Goal: Information Seeking & Learning: Learn about a topic

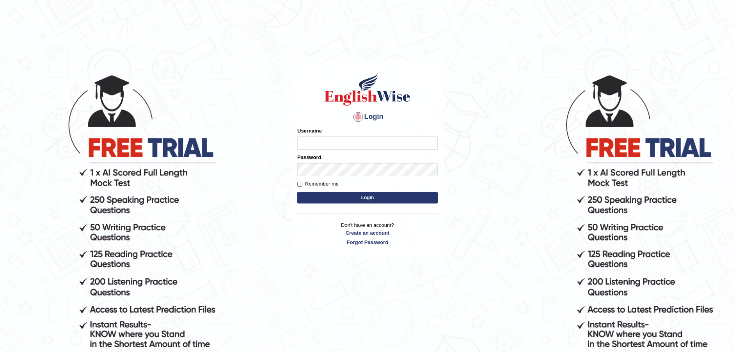
click at [328, 141] on input "Username" at bounding box center [367, 143] width 140 height 13
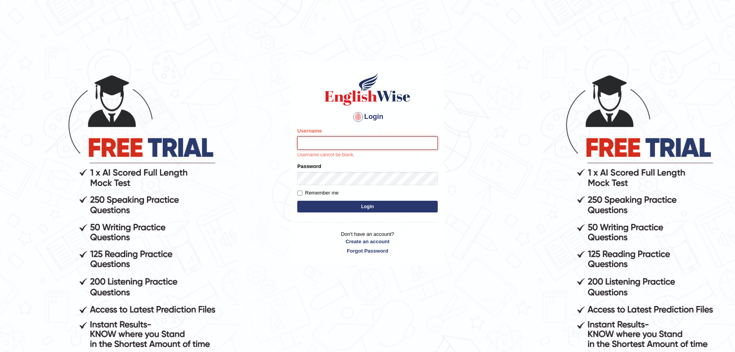
type input "danish1331"
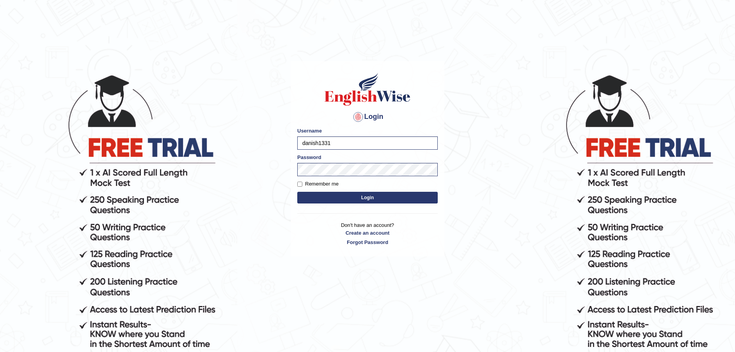
click at [371, 198] on button "Login" at bounding box center [367, 198] width 140 height 12
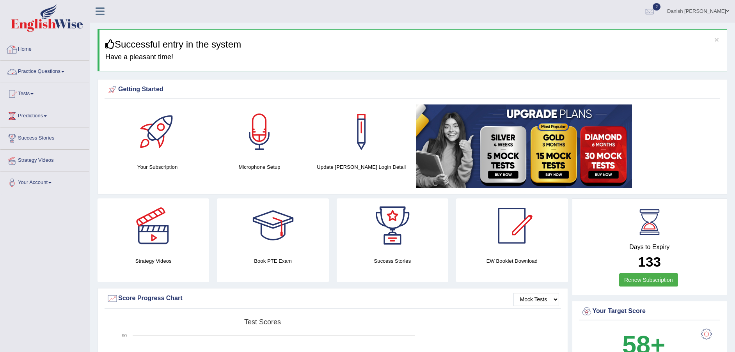
click at [28, 51] on link "Home" at bounding box center [44, 49] width 89 height 20
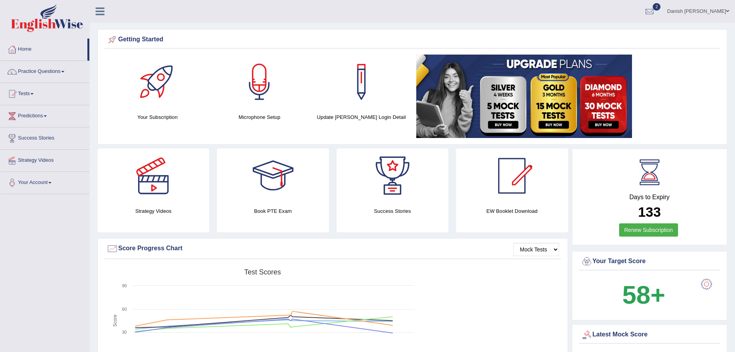
click at [37, 71] on link "Practice Questions" at bounding box center [44, 71] width 89 height 20
click at [44, 72] on link "Practice Questions" at bounding box center [44, 71] width 89 height 20
click at [47, 69] on link "Practice Questions" at bounding box center [44, 71] width 89 height 20
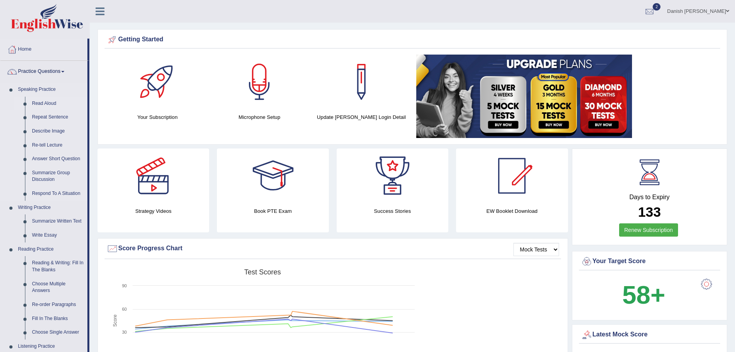
click at [45, 101] on link "Read Aloud" at bounding box center [57, 104] width 59 height 14
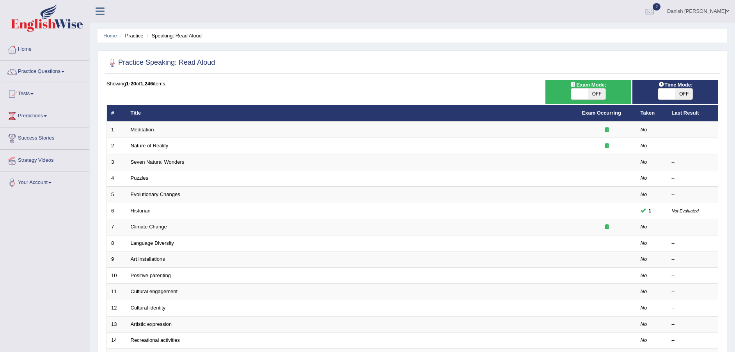
click at [663, 90] on span at bounding box center [666, 94] width 17 height 11
checkbox input "false"
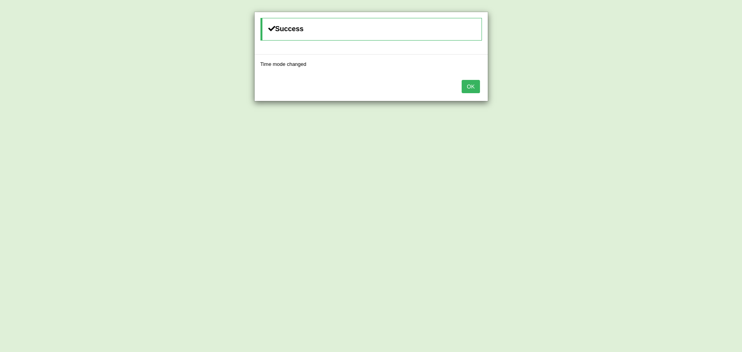
click at [666, 93] on div "Success Time mode changed OK" at bounding box center [371, 176] width 742 height 352
click at [467, 83] on button "OK" at bounding box center [471, 86] width 18 height 13
click at [467, 83] on button "OK" at bounding box center [463, 86] width 18 height 13
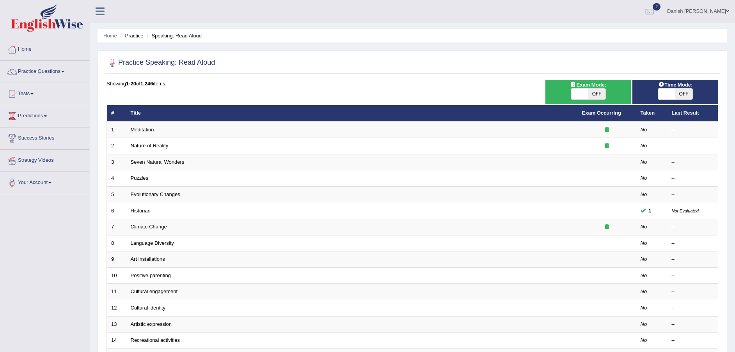
click at [582, 91] on span at bounding box center [579, 94] width 17 height 11
checkbox input "true"
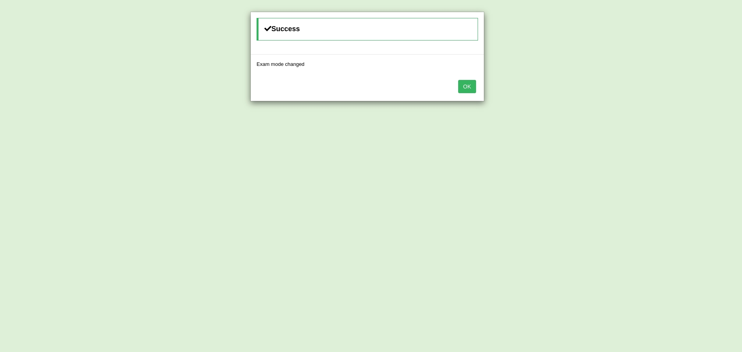
click at [473, 87] on button "OK" at bounding box center [467, 86] width 18 height 13
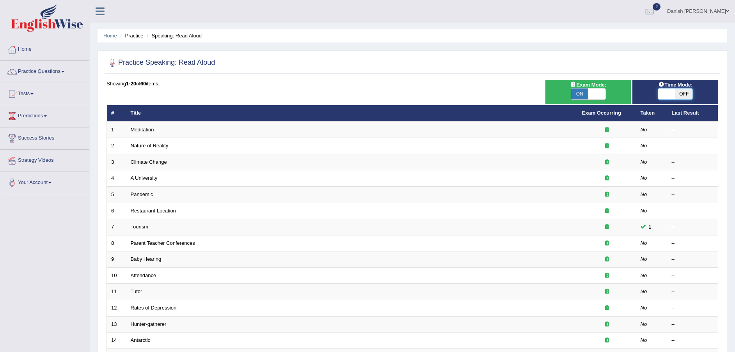
click at [665, 93] on span at bounding box center [666, 94] width 17 height 11
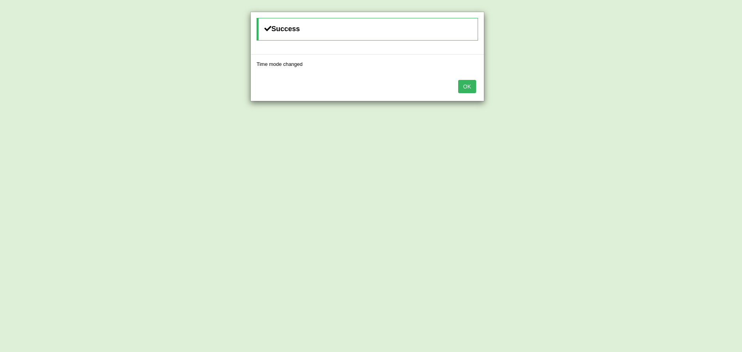
click at [0, 0] on div "Success Time mode changed OK" at bounding box center [0, 0] width 0 height 0
click at [477, 87] on button "OK" at bounding box center [471, 86] width 18 height 13
click at [464, 89] on button "OK" at bounding box center [463, 86] width 18 height 13
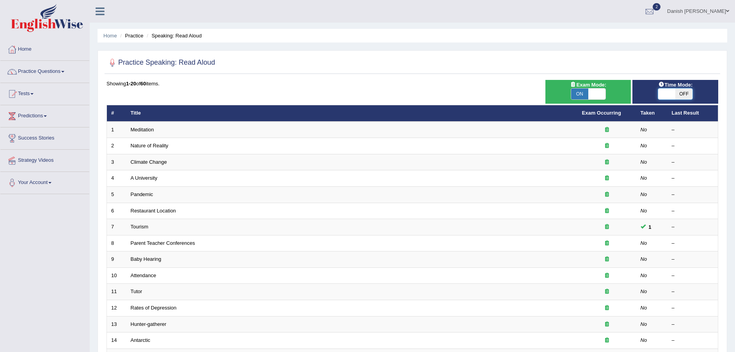
click at [669, 95] on span at bounding box center [666, 94] width 17 height 11
checkbox input "true"
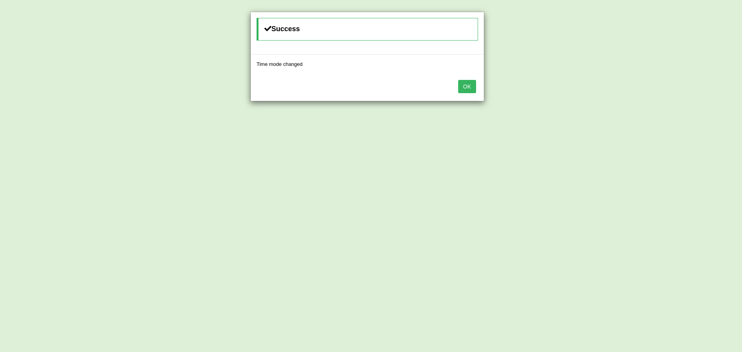
click at [472, 84] on button "OK" at bounding box center [467, 86] width 18 height 13
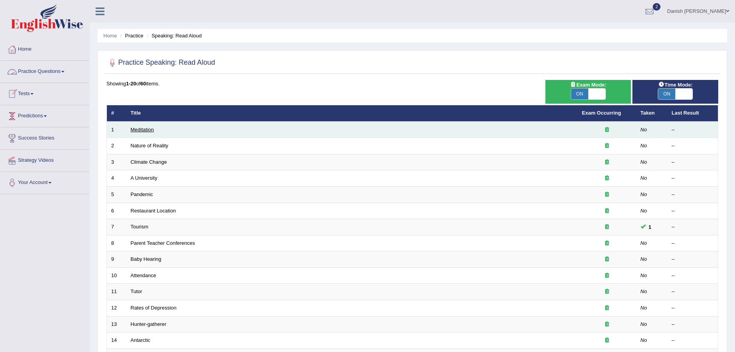
click at [144, 126] on td "Meditation" at bounding box center [351, 130] width 451 height 16
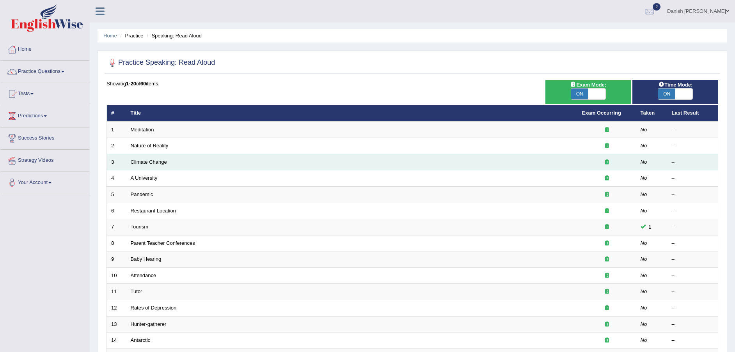
scroll to position [164, 0]
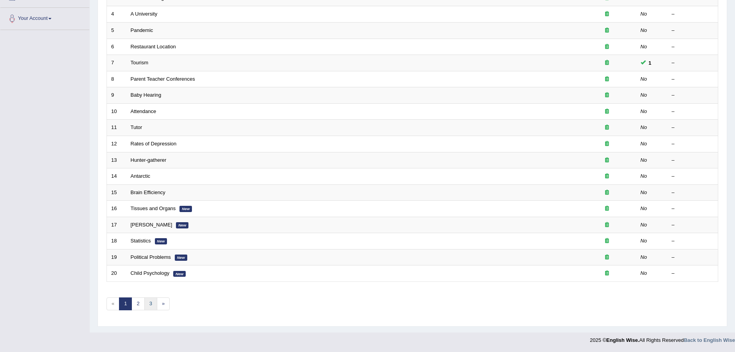
click at [151, 303] on link "3" at bounding box center [150, 304] width 13 height 13
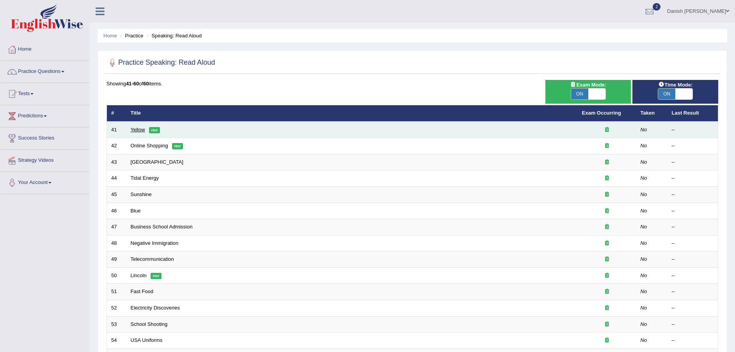
click at [143, 130] on link "Yellow" at bounding box center [138, 130] width 14 height 6
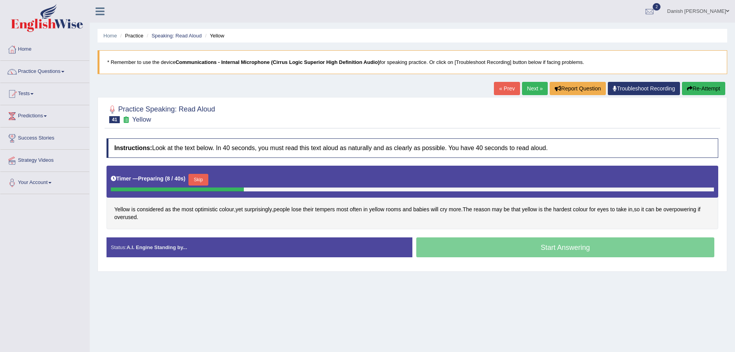
click at [218, 265] on div "Status: A.I. Engine Standing by... Start Answering Stop Recording" at bounding box center [412, 252] width 612 height 28
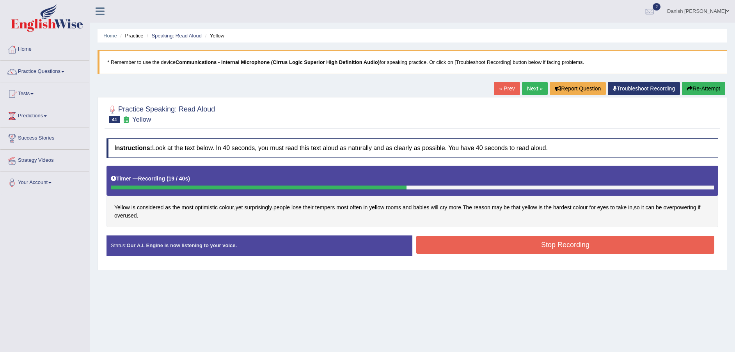
click at [534, 247] on button "Stop Recording" at bounding box center [565, 245] width 298 height 18
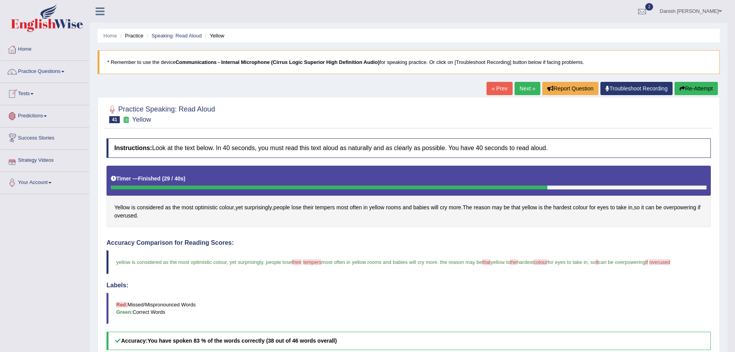
click at [518, 88] on link "Next »" at bounding box center [527, 88] width 26 height 13
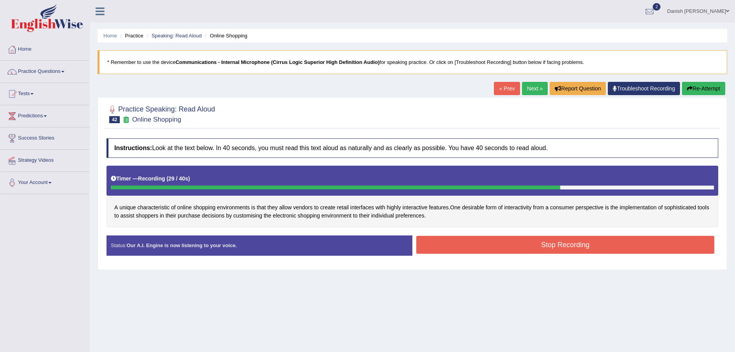
click at [509, 240] on button "Stop Recording" at bounding box center [565, 245] width 298 height 18
click at [509, 240] on div "Status: Our A.I. Engine is now listening to your voice. Start Answering Stop Re…" at bounding box center [412, 250] width 612 height 28
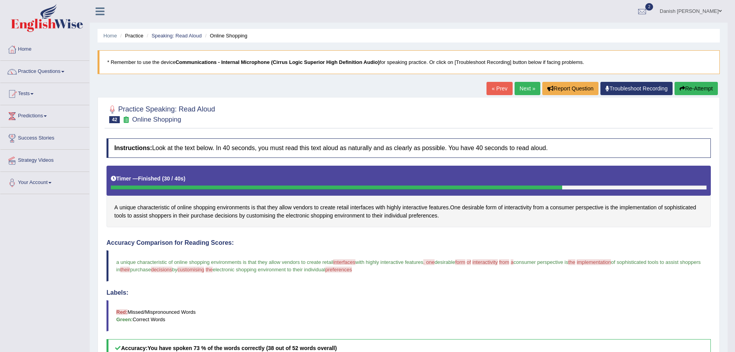
click at [699, 90] on button "Re-Attempt" at bounding box center [695, 88] width 43 height 13
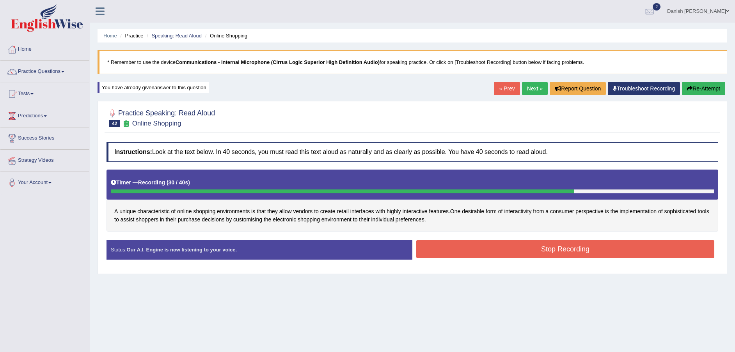
click at [473, 250] on button "Stop Recording" at bounding box center [565, 249] width 298 height 18
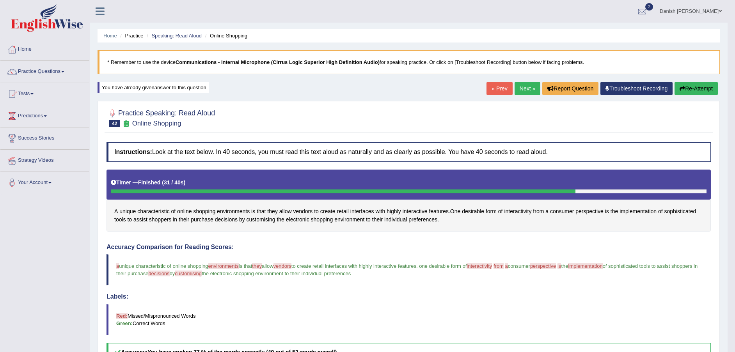
click at [693, 89] on button "Re-Attempt" at bounding box center [695, 88] width 43 height 13
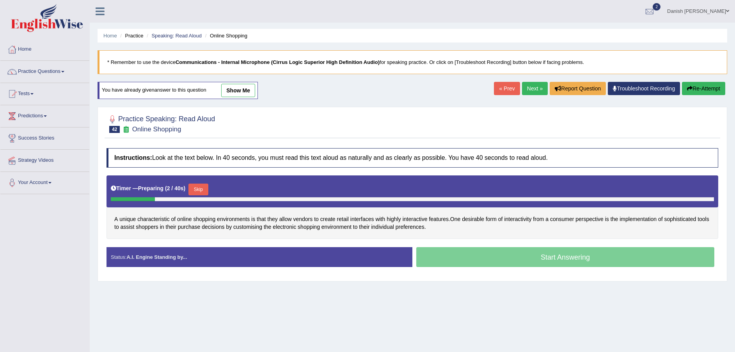
click at [479, 261] on div "Start Answering" at bounding box center [565, 258] width 306 height 22
click at [490, 259] on div "Start Answering" at bounding box center [565, 258] width 306 height 22
click at [498, 262] on div "Start Answering" at bounding box center [565, 258] width 306 height 22
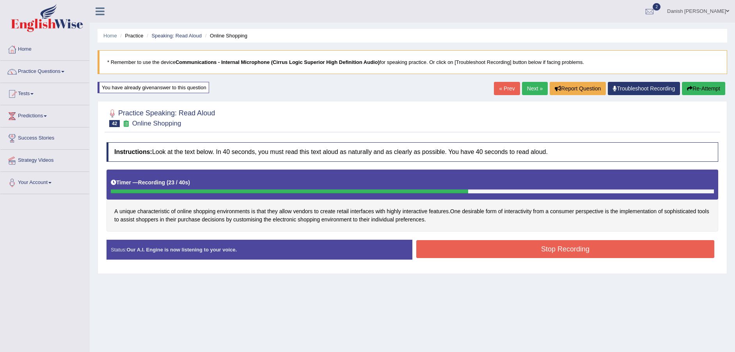
click at [491, 248] on button "Stop Recording" at bounding box center [565, 249] width 298 height 18
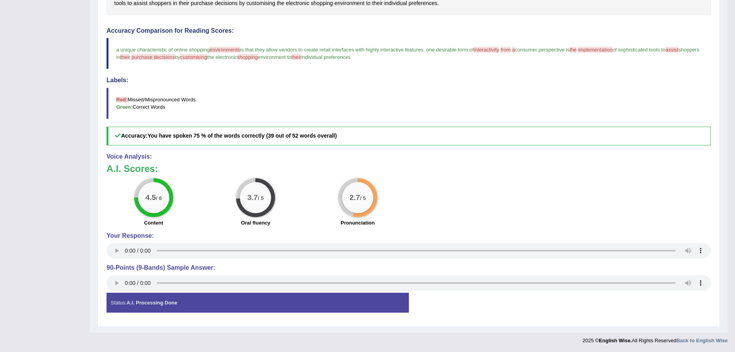
scroll to position [217, 0]
click at [605, 51] on span "implementation" at bounding box center [595, 49] width 34 height 6
click at [595, 48] on span "implementation" at bounding box center [595, 49] width 34 height 6
click at [599, 50] on span "implementation" at bounding box center [595, 49] width 34 height 6
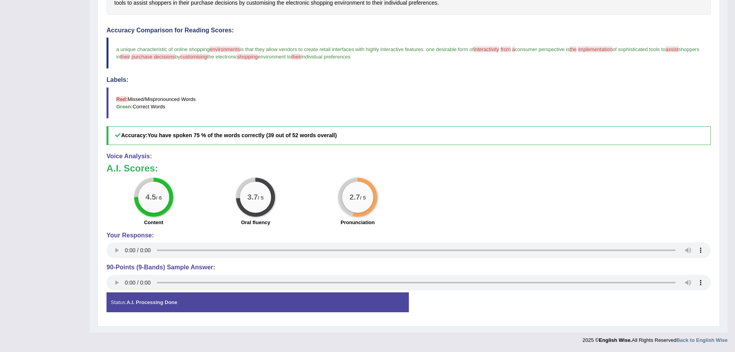
click at [599, 50] on span "implementation" at bounding box center [595, 49] width 34 height 6
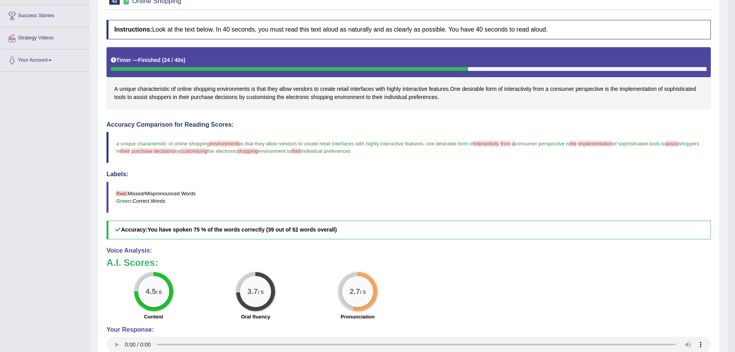
scroll to position [195, 0]
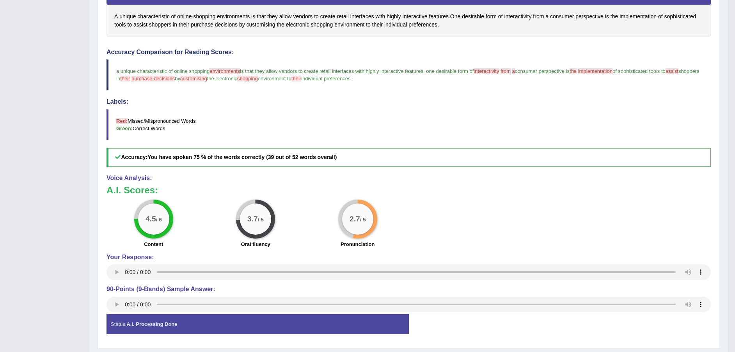
click at [207, 80] on span "customising" at bounding box center [193, 79] width 27 height 6
click at [207, 77] on span "customising" at bounding box center [193, 79] width 27 height 6
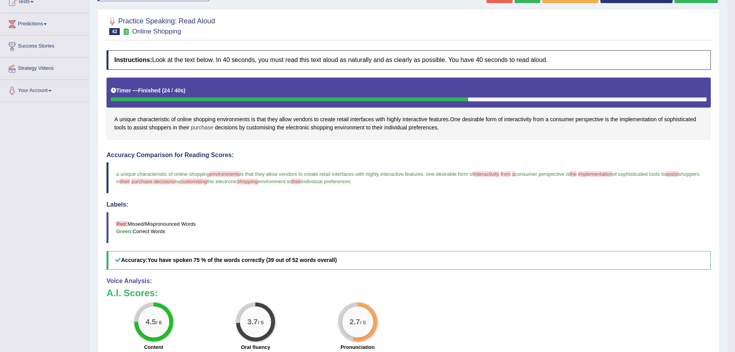
scroll to position [71, 0]
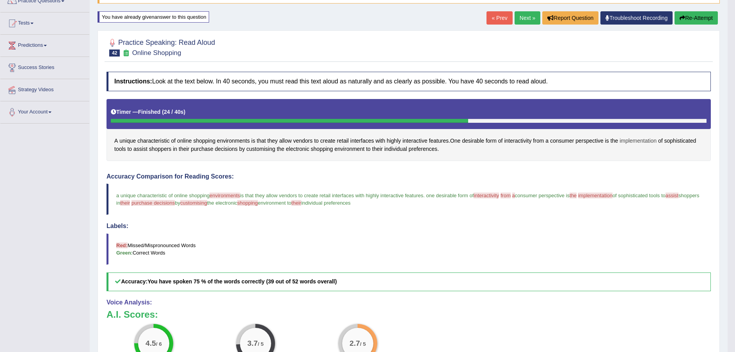
click at [628, 140] on span "implementation" at bounding box center [637, 141] width 37 height 8
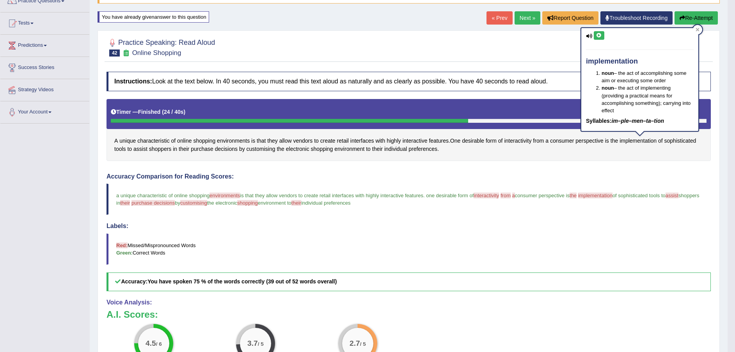
click at [599, 35] on icon at bounding box center [599, 35] width 6 height 5
click at [599, 37] on icon at bounding box center [599, 35] width 6 height 5
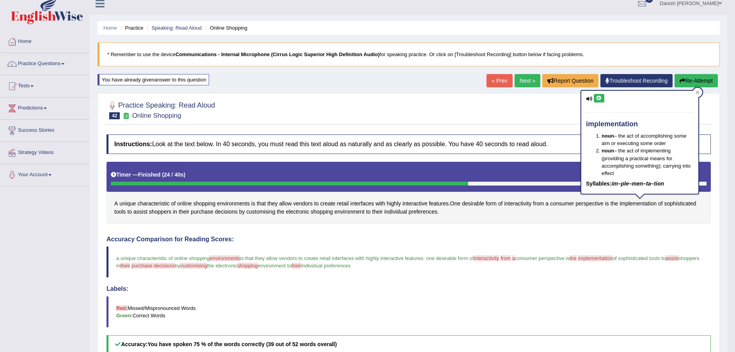
scroll to position [0, 0]
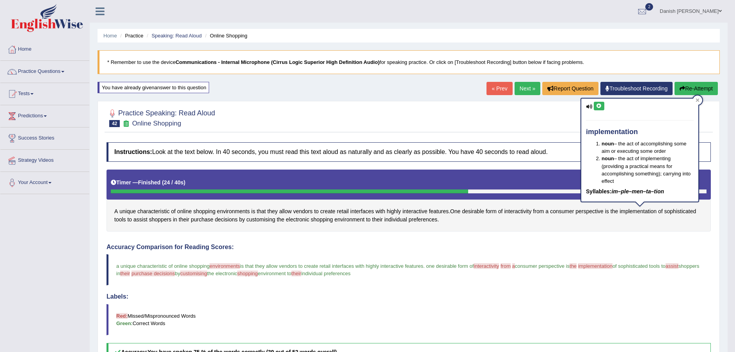
click at [696, 89] on button "Re-Attempt" at bounding box center [695, 88] width 43 height 13
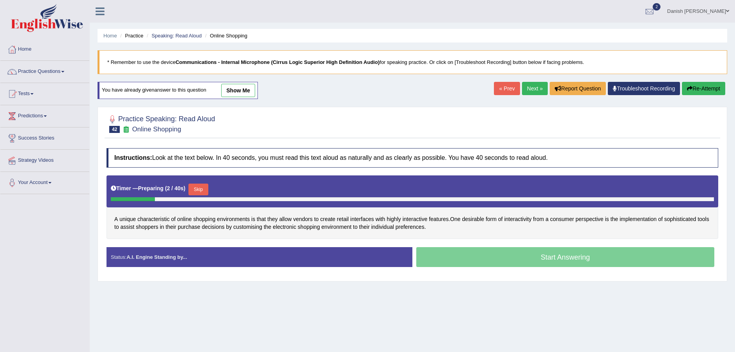
click at [207, 186] on button "Skip" at bounding box center [198, 190] width 20 height 12
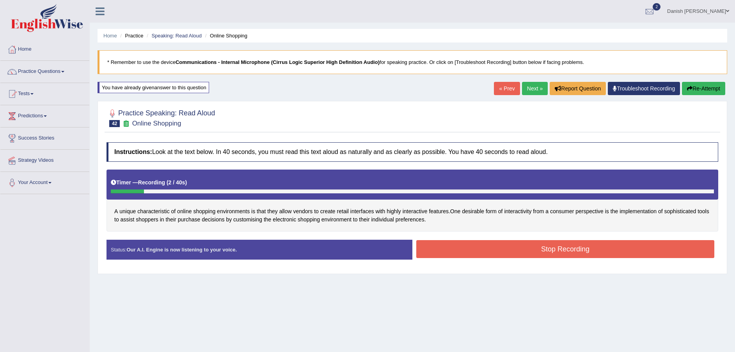
click at [506, 247] on button "Stop Recording" at bounding box center [565, 249] width 298 height 18
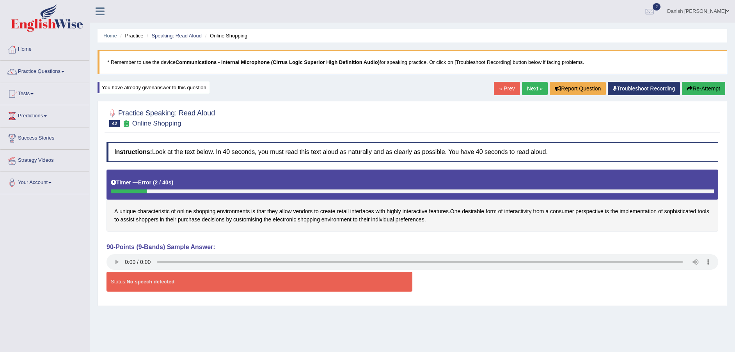
click at [522, 91] on link "Next »" at bounding box center [535, 88] width 26 height 13
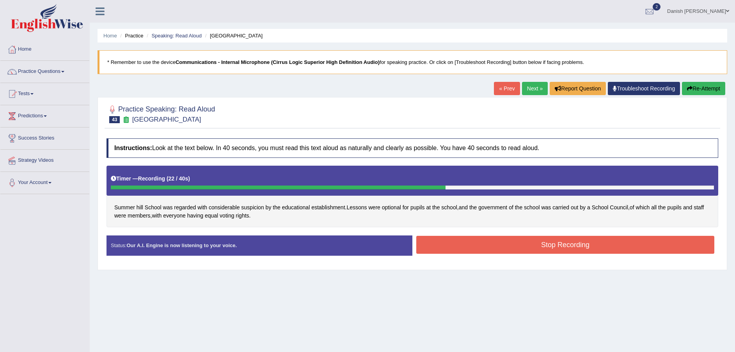
click at [498, 241] on button "Stop Recording" at bounding box center [565, 245] width 298 height 18
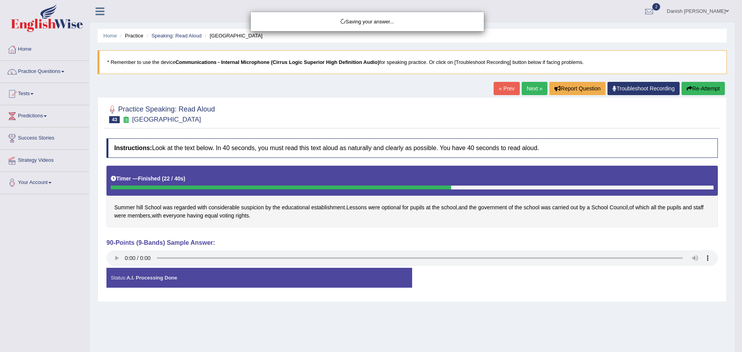
click at [696, 88] on div "Saving your answer..." at bounding box center [371, 176] width 742 height 352
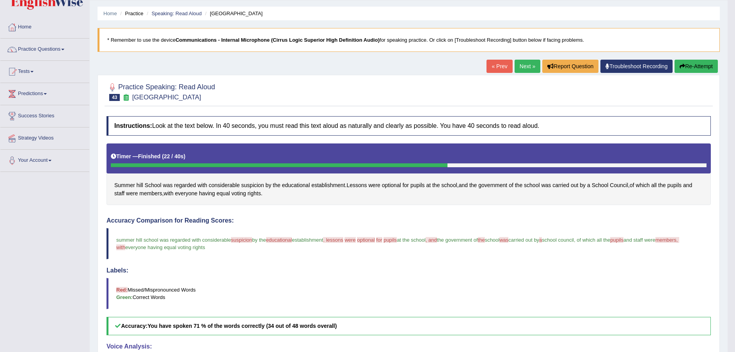
scroll to position [18, 0]
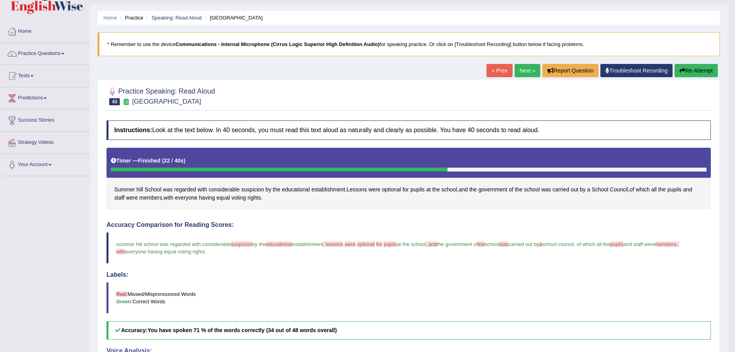
click at [686, 72] on button "Re-Attempt" at bounding box center [695, 70] width 43 height 13
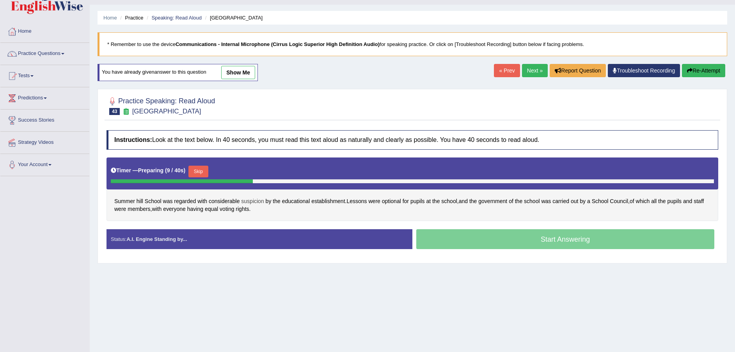
click at [251, 202] on span "suspicion" at bounding box center [252, 201] width 23 height 8
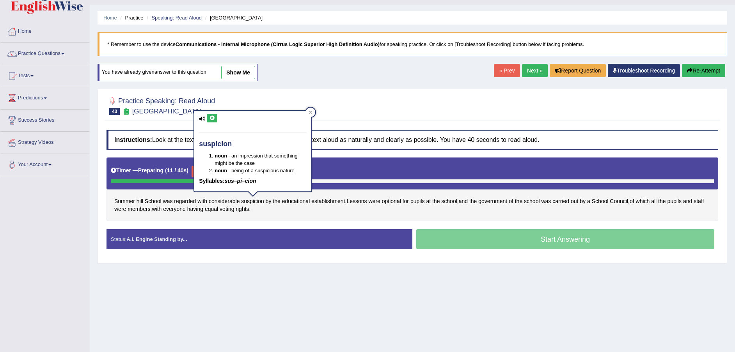
click at [209, 117] on icon at bounding box center [212, 118] width 6 height 5
click at [215, 119] on icon at bounding box center [212, 118] width 6 height 5
click at [312, 112] on icon at bounding box center [311, 112] width 4 height 4
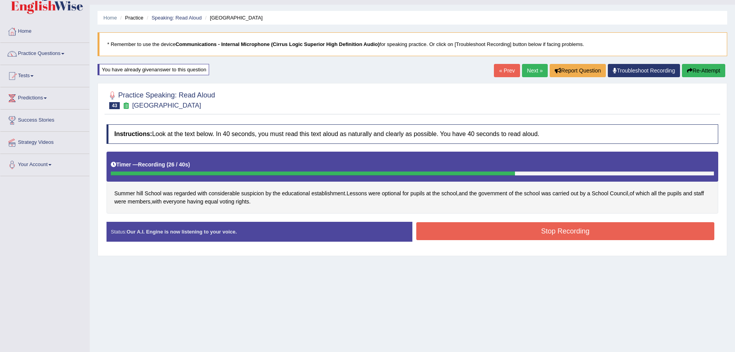
click at [693, 66] on button "Re-Attempt" at bounding box center [703, 70] width 43 height 13
click at [699, 70] on button "Re-Attempt" at bounding box center [703, 70] width 43 height 13
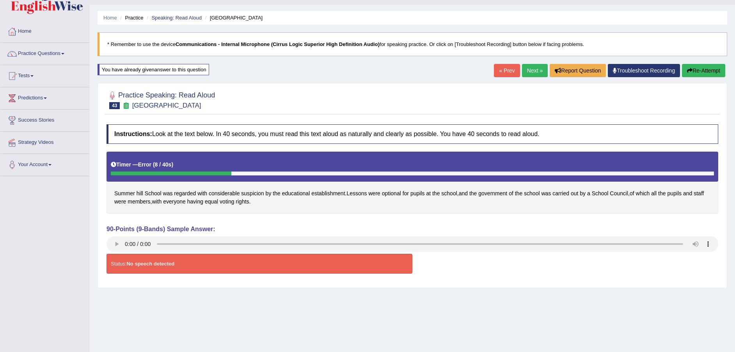
click at [713, 71] on button "Re-Attempt" at bounding box center [703, 70] width 43 height 13
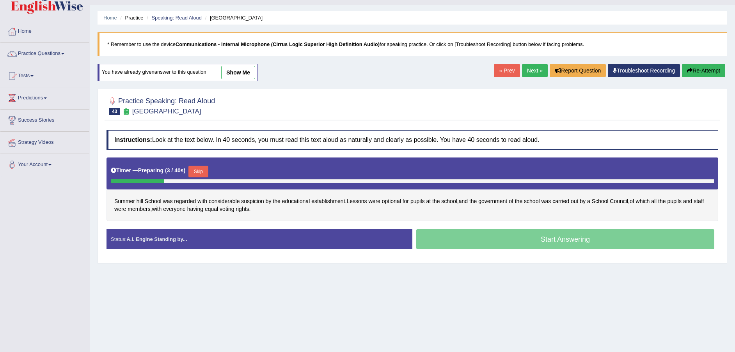
click at [200, 172] on button "Skip" at bounding box center [198, 172] width 20 height 12
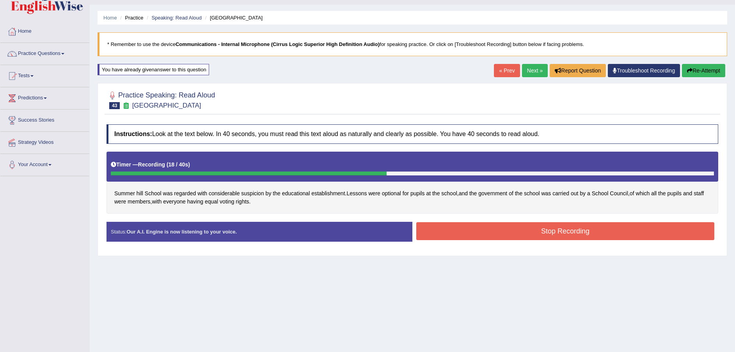
click at [482, 237] on button "Stop Recording" at bounding box center [565, 231] width 298 height 18
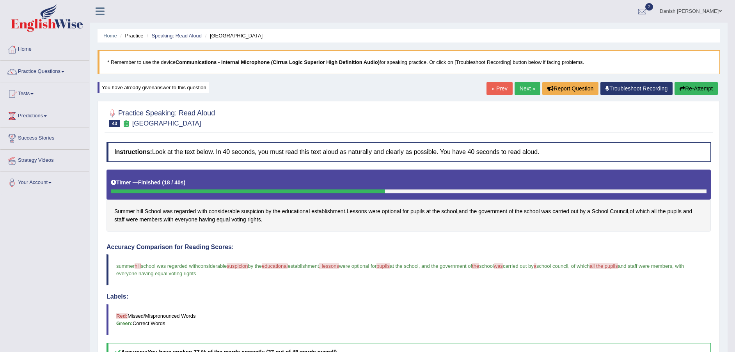
click at [521, 89] on link "Next »" at bounding box center [527, 88] width 26 height 13
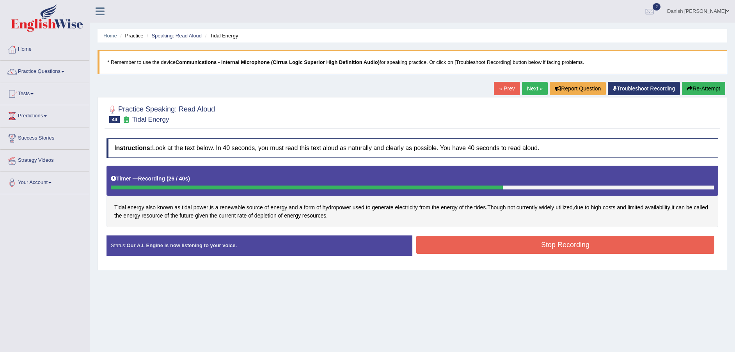
click at [507, 241] on button "Stop Recording" at bounding box center [565, 245] width 298 height 18
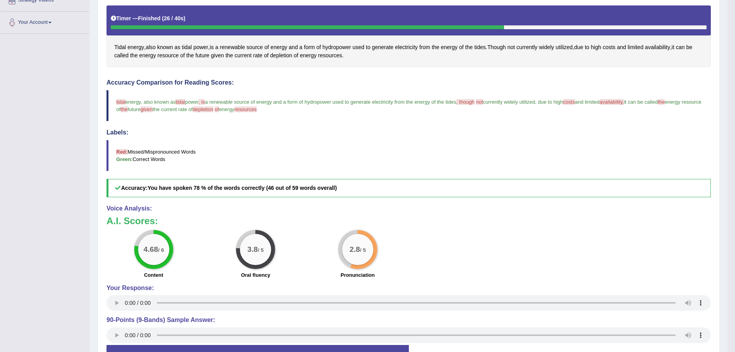
scroll to position [18, 0]
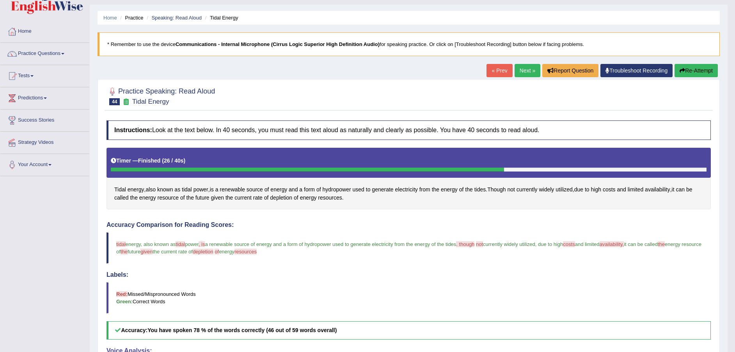
click at [525, 73] on link "Next »" at bounding box center [527, 70] width 26 height 13
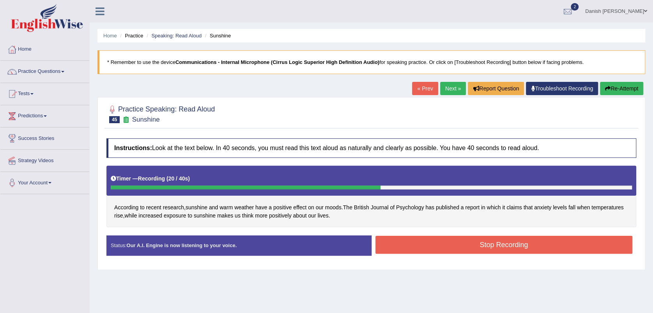
click at [457, 249] on button "Stop Recording" at bounding box center [504, 245] width 257 height 18
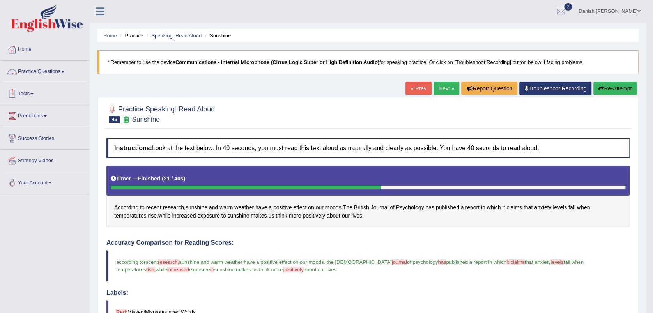
click at [36, 71] on link "Practice Questions" at bounding box center [44, 71] width 89 height 20
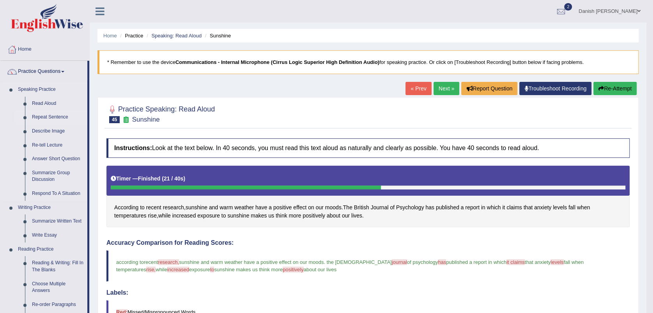
click at [51, 116] on link "Repeat Sentence" at bounding box center [57, 117] width 59 height 14
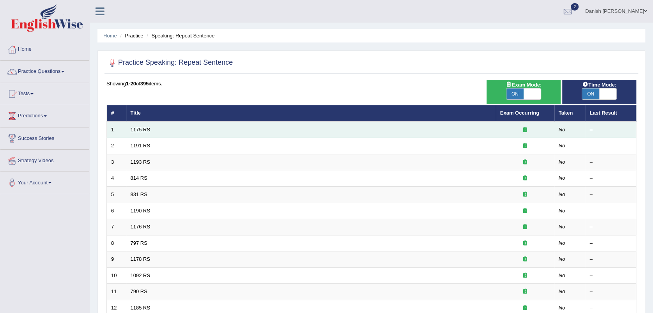
click at [135, 129] on link "1175 RS" at bounding box center [141, 130] width 20 height 6
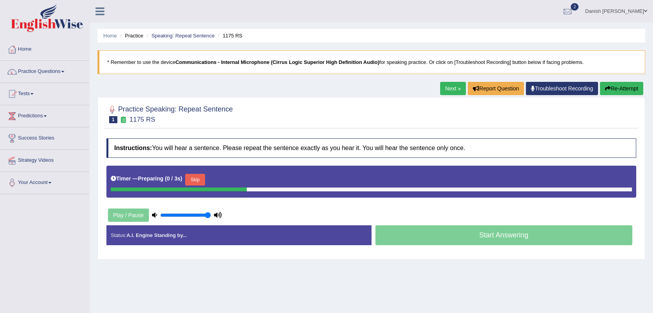
click at [207, 214] on input "range" at bounding box center [185, 215] width 51 height 6
type input "0.8"
click at [200, 215] on input "range" at bounding box center [185, 215] width 51 height 6
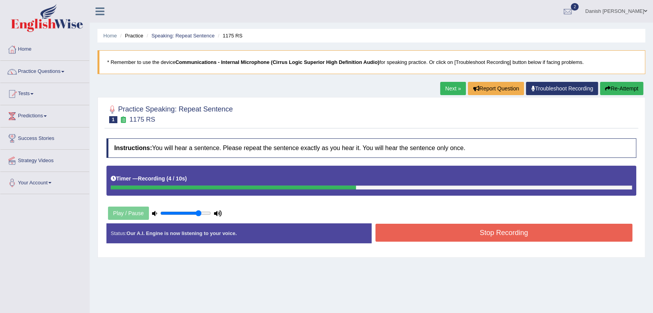
click at [462, 234] on button "Stop Recording" at bounding box center [504, 233] width 257 height 18
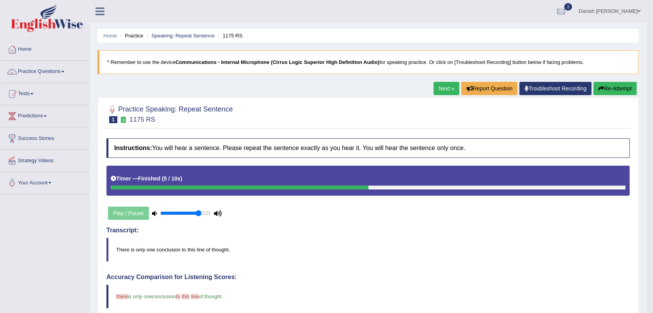
click at [446, 88] on link "Next »" at bounding box center [447, 88] width 26 height 13
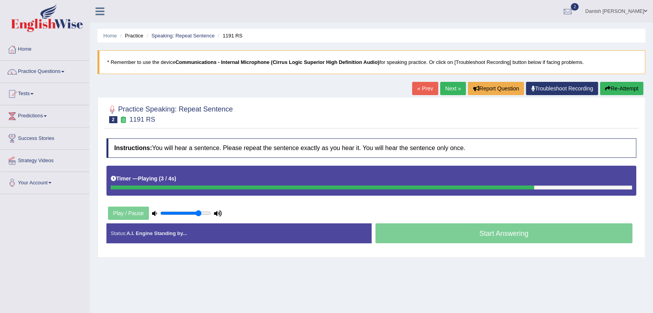
click at [621, 89] on button "Re-Attempt" at bounding box center [621, 88] width 43 height 13
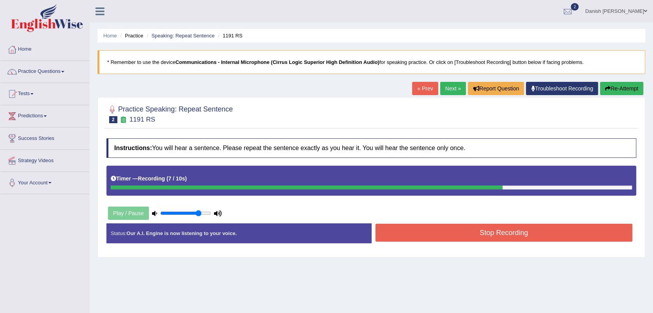
click at [450, 231] on button "Stop Recording" at bounding box center [504, 233] width 257 height 18
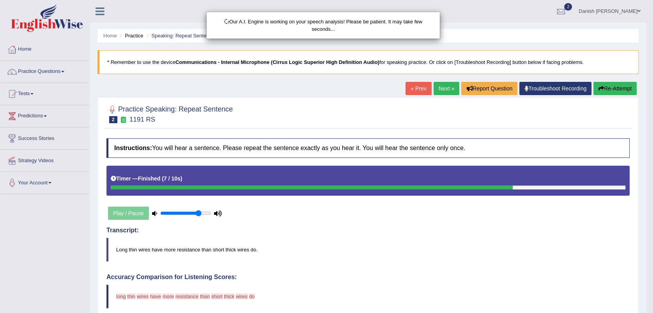
click at [610, 89] on div "Our A.I. Engine is working on your speech analysis! Please be patient. It may t…" at bounding box center [326, 156] width 653 height 313
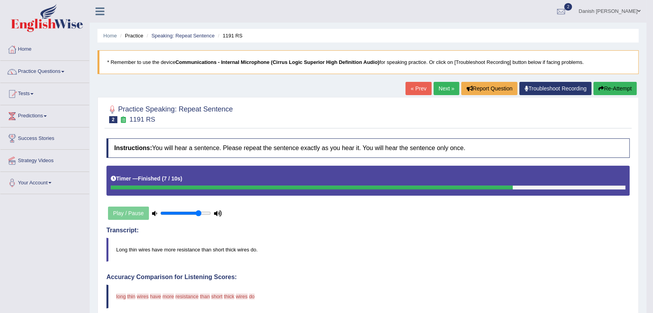
click at [614, 88] on button "Re-Attempt" at bounding box center [615, 88] width 43 height 13
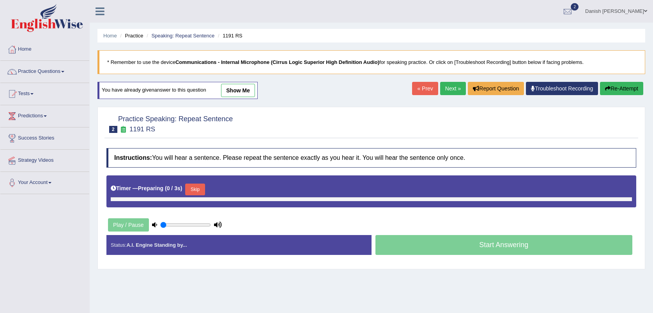
type input "0.8"
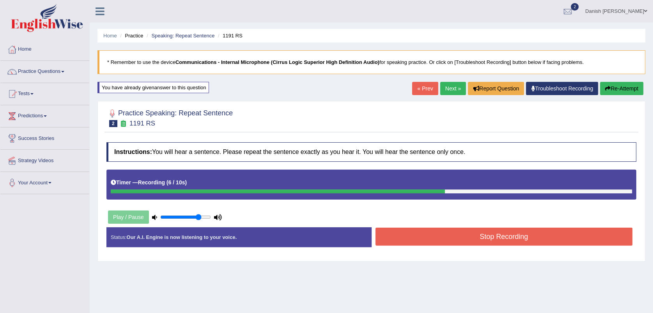
click at [436, 236] on button "Stop Recording" at bounding box center [504, 237] width 257 height 18
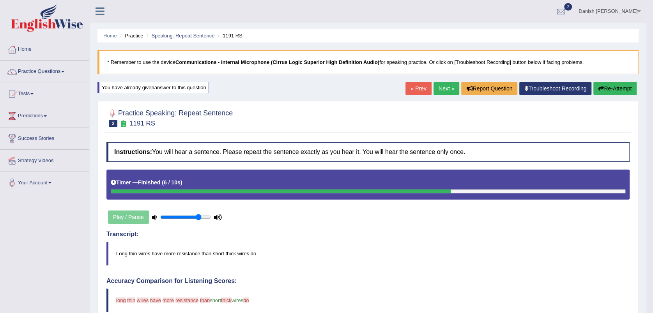
click at [625, 87] on button "Re-Attempt" at bounding box center [615, 88] width 43 height 13
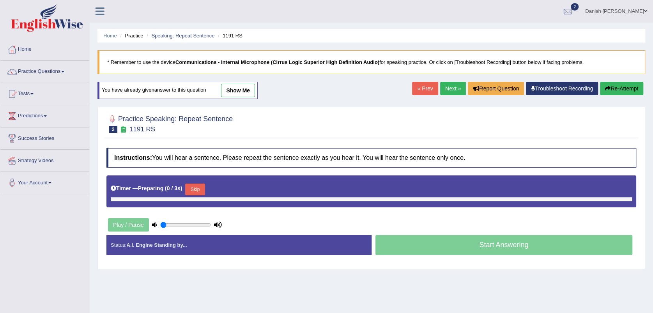
type input "0.8"
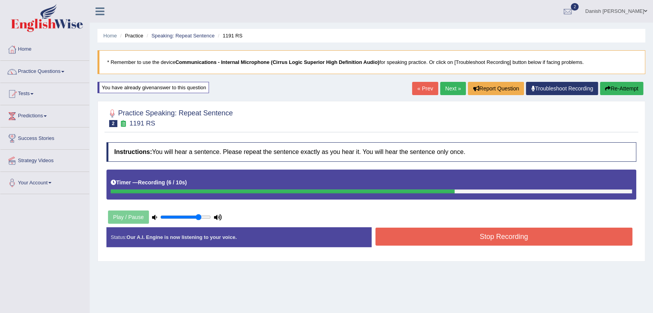
click at [447, 238] on button "Stop Recording" at bounding box center [504, 237] width 257 height 18
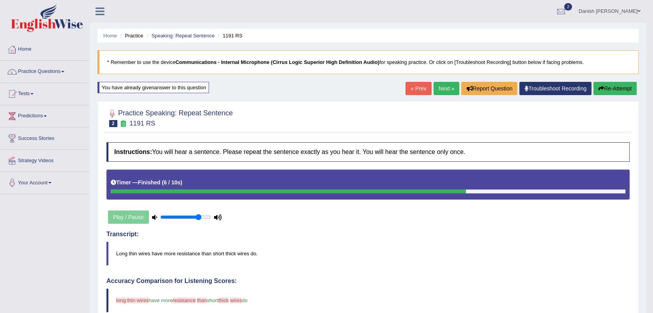
click at [443, 90] on link "Next »" at bounding box center [447, 88] width 26 height 13
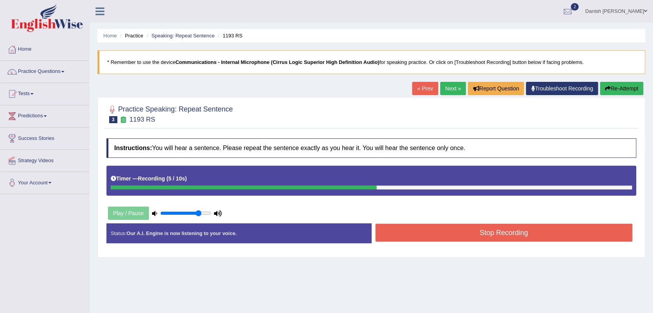
click at [427, 232] on button "Stop Recording" at bounding box center [504, 233] width 257 height 18
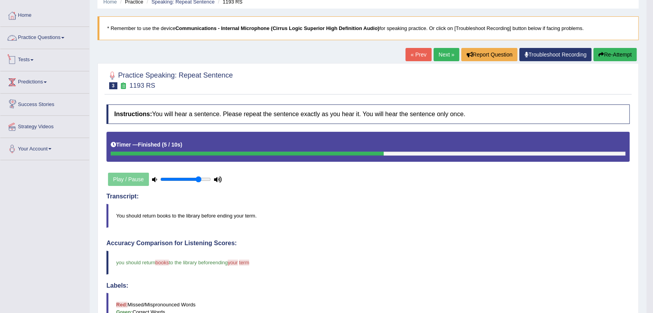
scroll to position [43, 0]
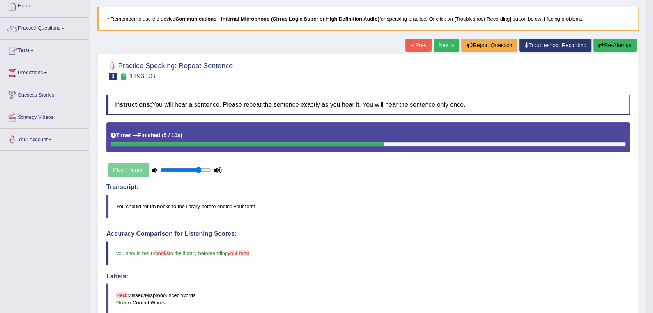
click at [39, 27] on link "Practice Questions" at bounding box center [44, 28] width 89 height 20
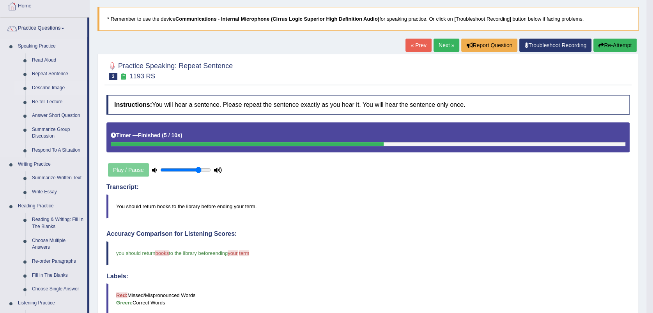
click at [57, 89] on link "Describe Image" at bounding box center [57, 88] width 59 height 14
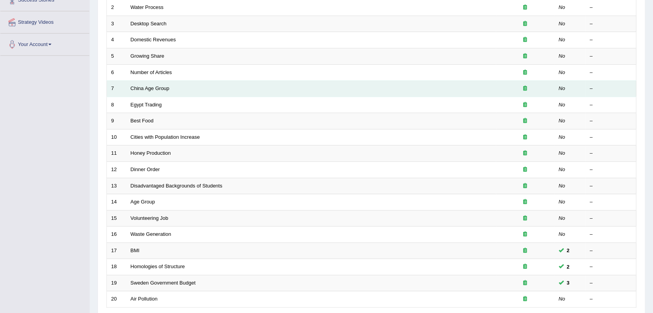
scroll to position [202, 0]
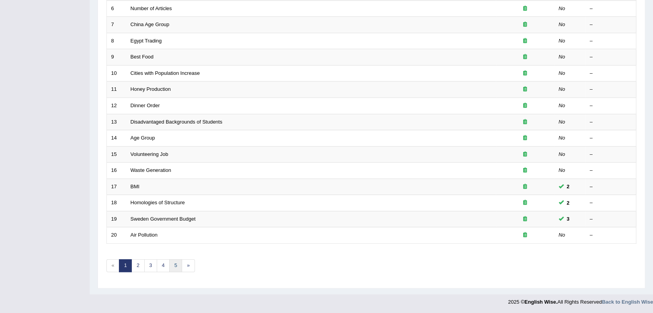
click at [178, 263] on link "5" at bounding box center [175, 265] width 13 height 13
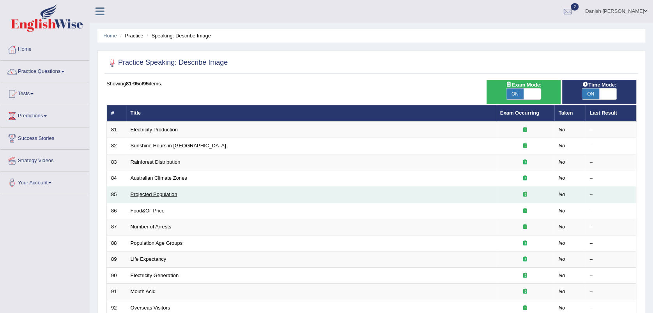
click at [150, 193] on link "Projected Population" at bounding box center [154, 195] width 47 height 6
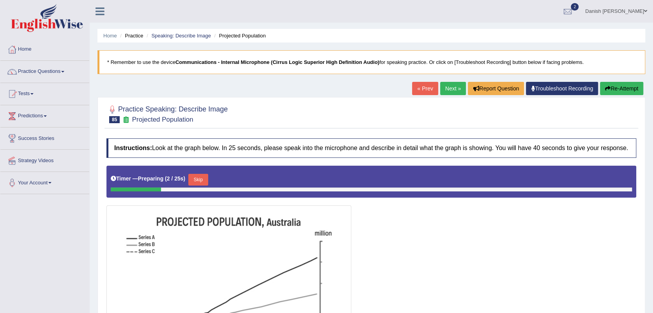
click at [445, 87] on link "Next »" at bounding box center [453, 88] width 26 height 13
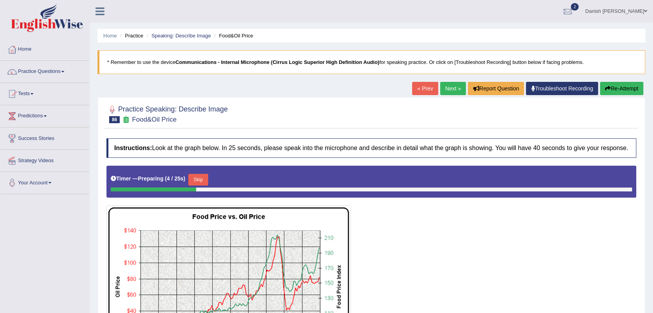
click at [450, 92] on link "Next »" at bounding box center [453, 88] width 26 height 13
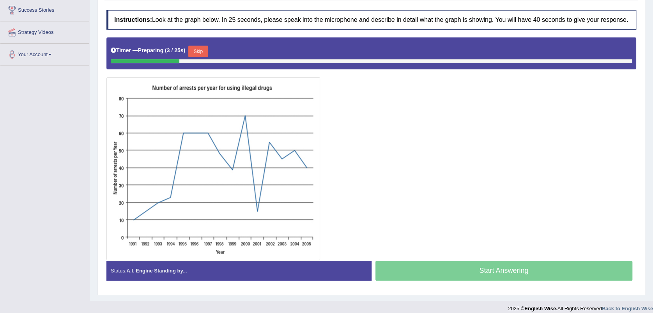
scroll to position [130, 0]
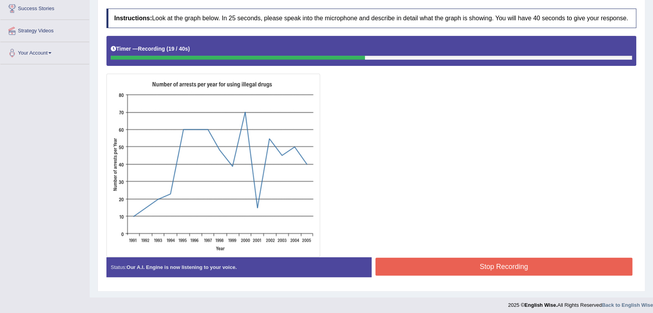
click at [449, 270] on button "Stop Recording" at bounding box center [504, 267] width 257 height 18
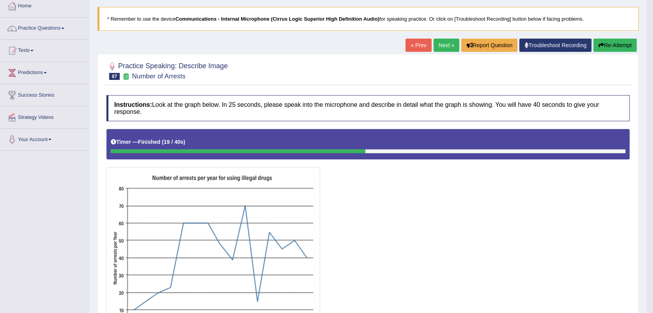
scroll to position [0, 0]
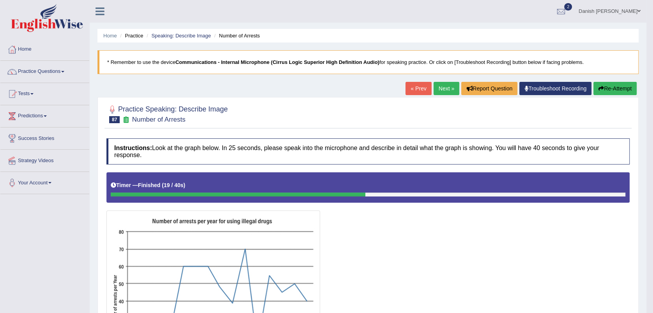
click at [440, 90] on link "Next »" at bounding box center [447, 88] width 26 height 13
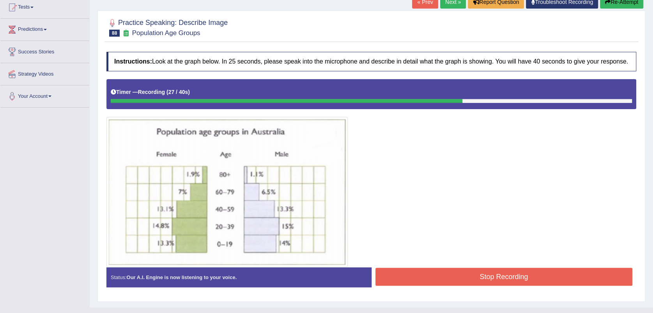
click at [473, 282] on button "Stop Recording" at bounding box center [504, 277] width 257 height 18
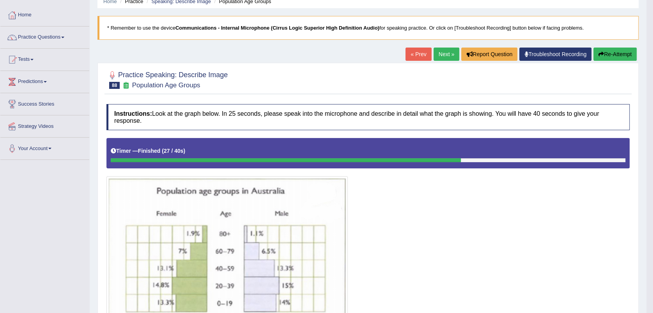
scroll to position [34, 0]
click at [612, 52] on button "Re-Attempt" at bounding box center [615, 54] width 43 height 13
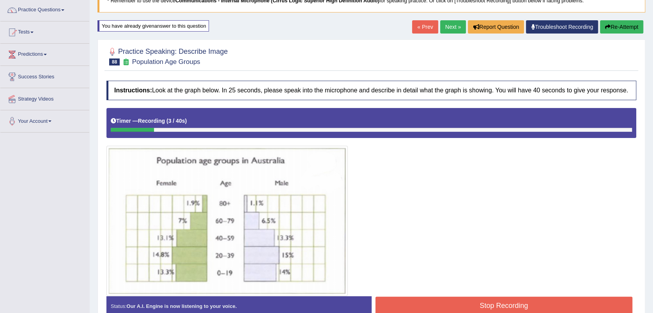
scroll to position [105, 0]
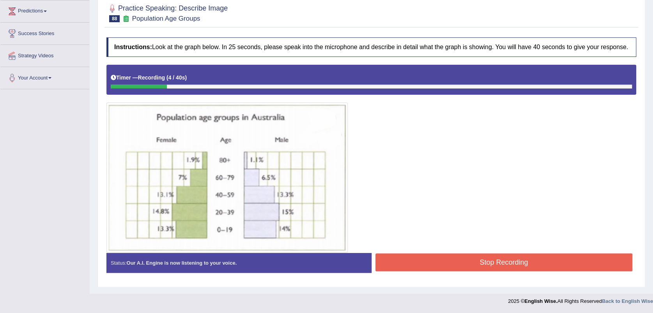
click at [417, 261] on button "Stop Recording" at bounding box center [504, 263] width 257 height 18
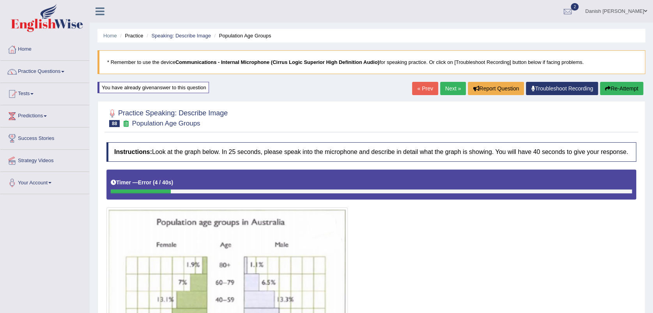
scroll to position [43, 0]
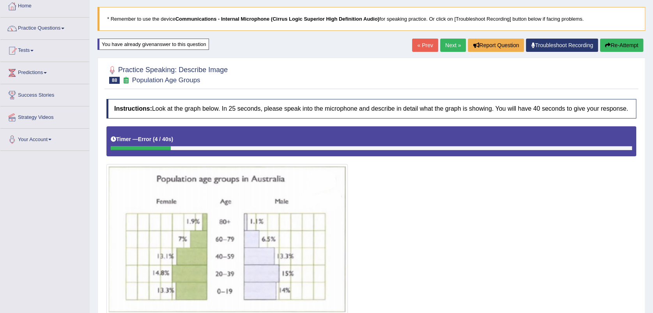
click at [452, 44] on link "Next »" at bounding box center [453, 45] width 26 height 13
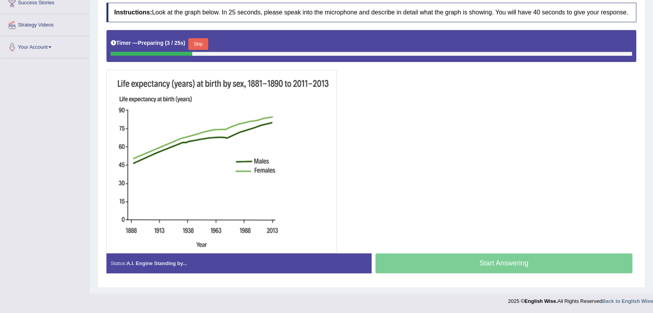
click at [203, 39] on button "Skip" at bounding box center [198, 44] width 20 height 12
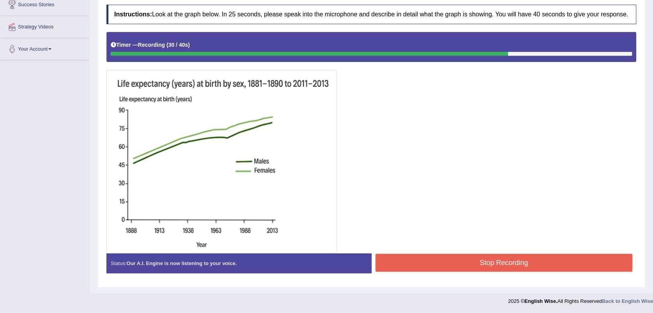
click at [422, 263] on button "Stop Recording" at bounding box center [504, 263] width 257 height 18
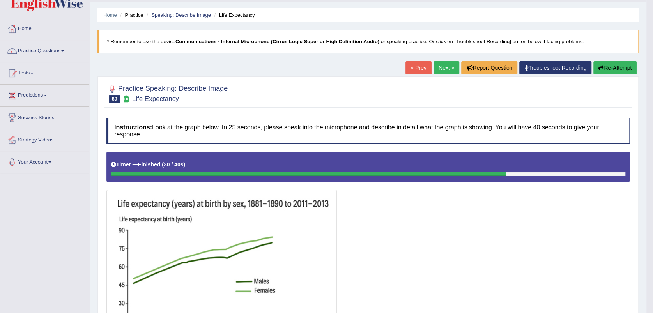
scroll to position [0, 0]
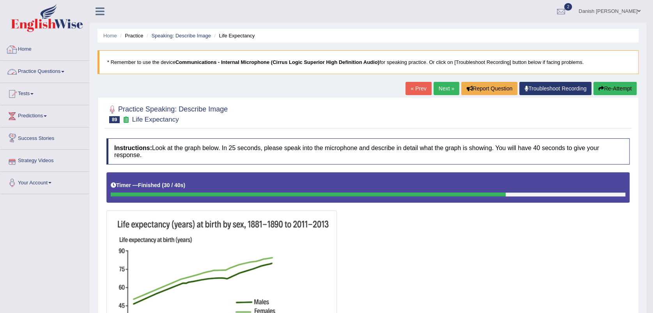
click at [42, 69] on link "Practice Questions" at bounding box center [44, 71] width 89 height 20
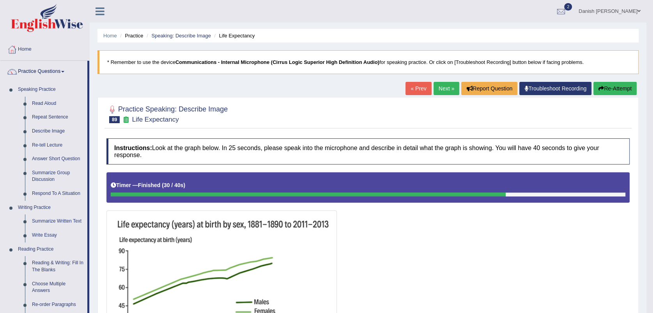
click at [621, 87] on button "Re-Attempt" at bounding box center [615, 88] width 43 height 13
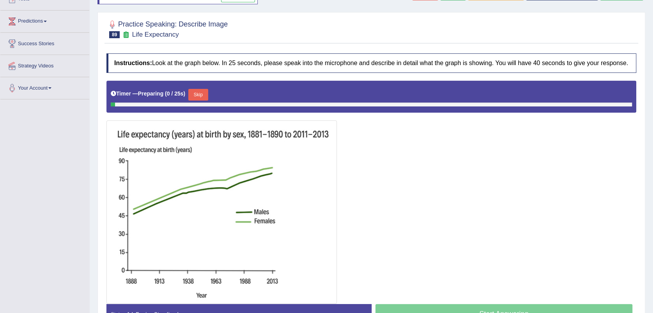
scroll to position [95, 0]
click at [199, 92] on button "Skip" at bounding box center [198, 95] width 20 height 12
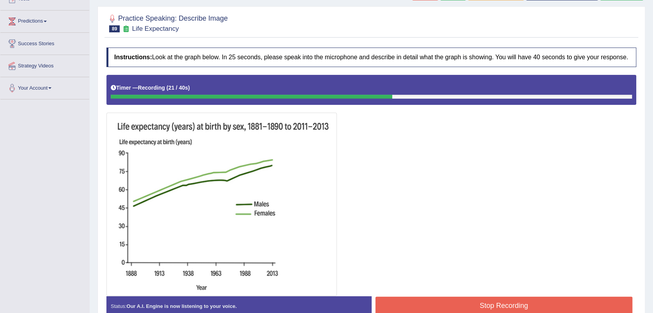
click at [426, 312] on button "Stop Recording" at bounding box center [504, 306] width 257 height 18
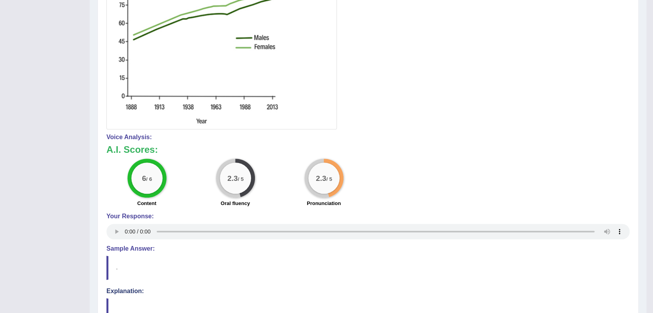
scroll to position [51, 0]
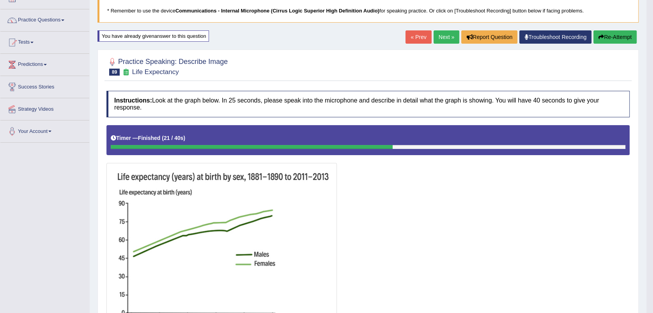
click at [606, 39] on button "Re-Attempt" at bounding box center [615, 36] width 43 height 13
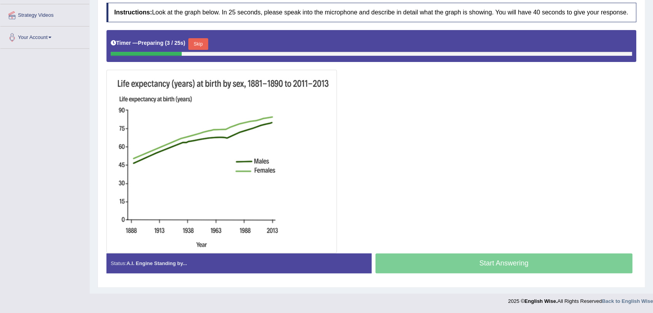
click at [200, 44] on button "Skip" at bounding box center [198, 44] width 20 height 12
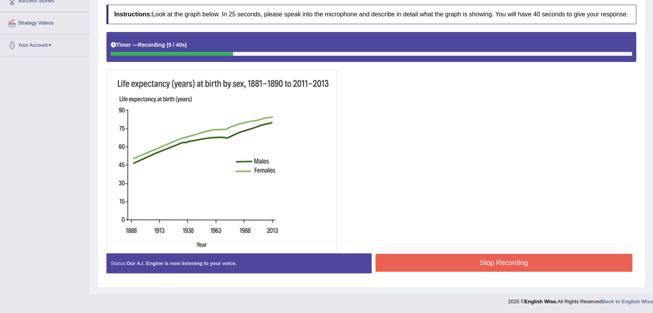
click at [466, 260] on button "Stop Recording" at bounding box center [504, 263] width 257 height 18
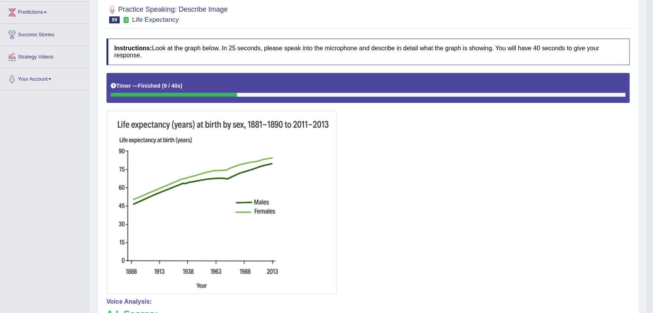
scroll to position [28, 0]
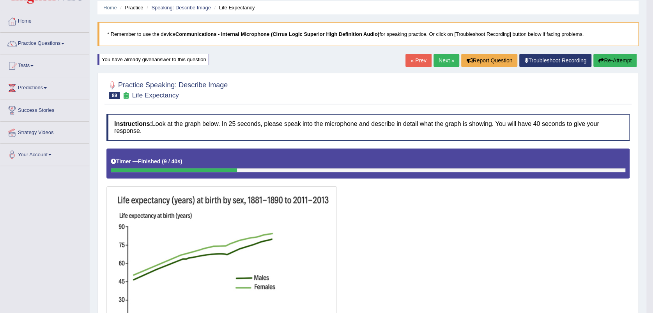
click at [608, 58] on button "Re-Attempt" at bounding box center [615, 60] width 43 height 13
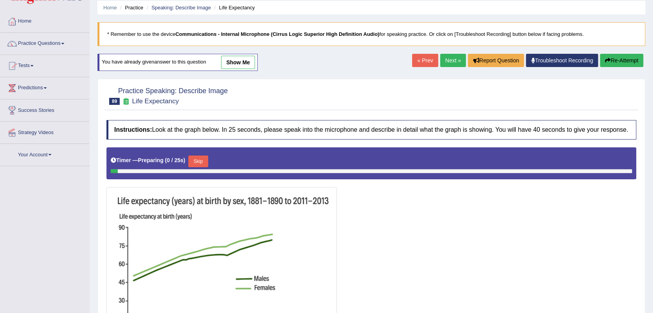
click at [456, 60] on link "Next »" at bounding box center [453, 60] width 26 height 13
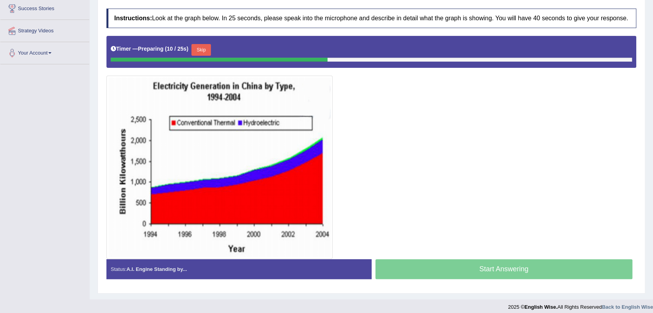
click at [198, 48] on button "Skip" at bounding box center [202, 50] width 20 height 12
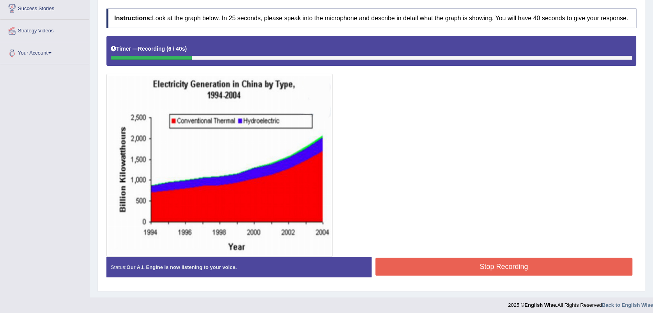
click at [431, 265] on button "Stop Recording" at bounding box center [504, 267] width 257 height 18
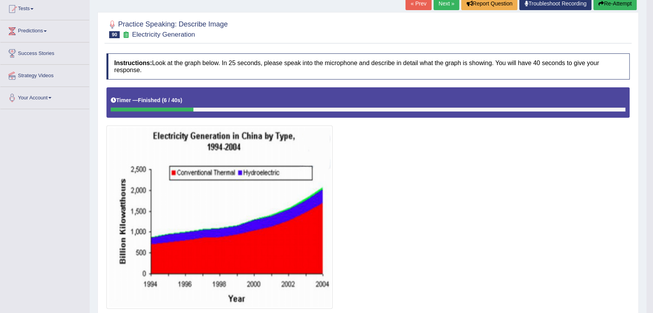
scroll to position [87, 0]
